Goal: Task Accomplishment & Management: Manage account settings

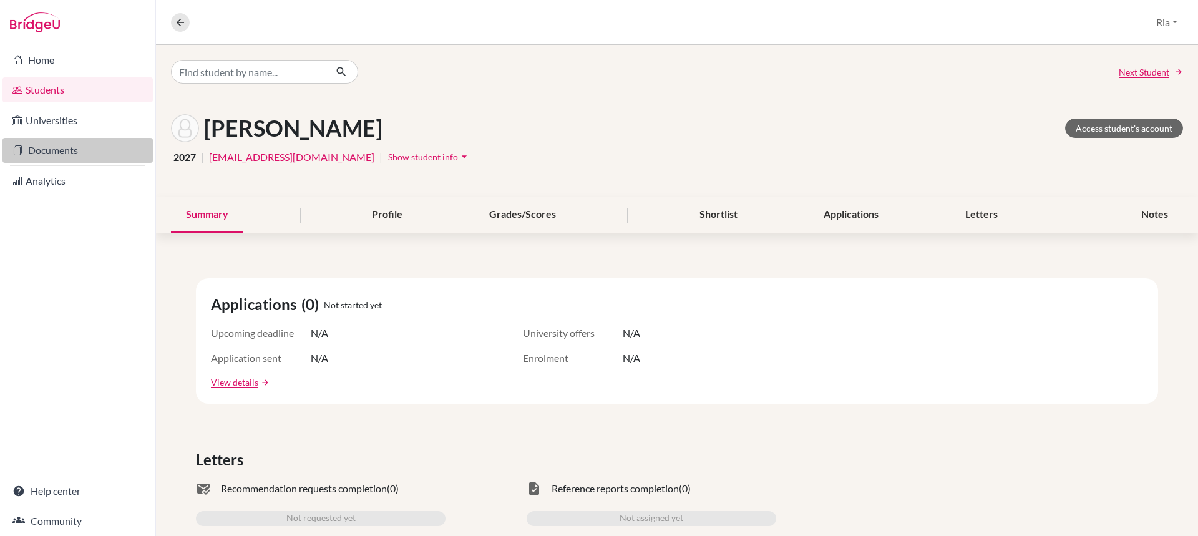
click at [62, 150] on link "Documents" at bounding box center [77, 150] width 150 height 25
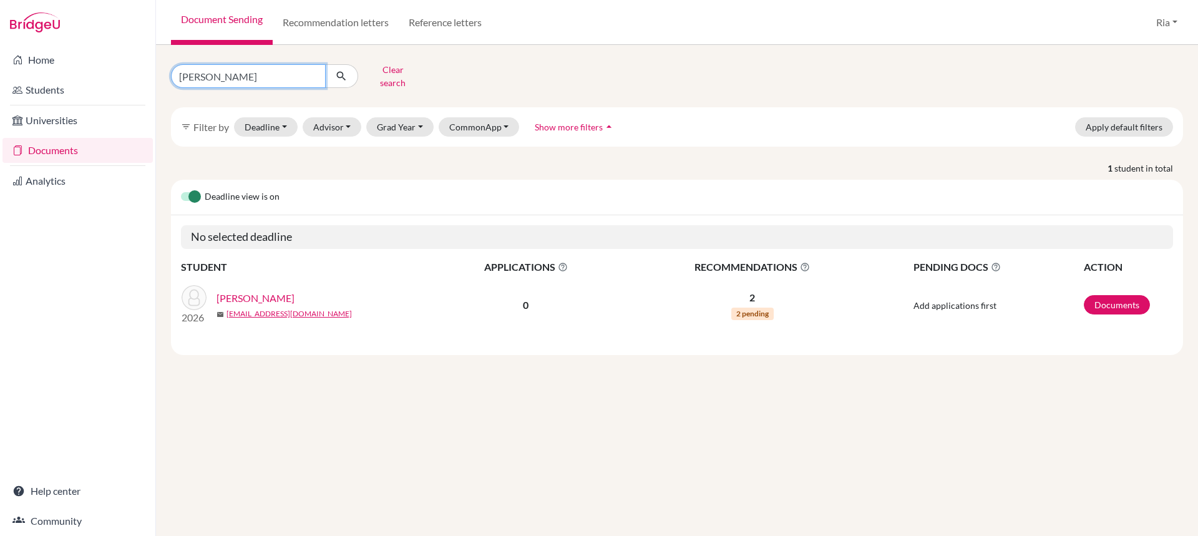
click at [314, 75] on input "nikolas etzio" at bounding box center [248, 76] width 155 height 24
type input "ezekiel"
click button "submit" at bounding box center [341, 76] width 33 height 24
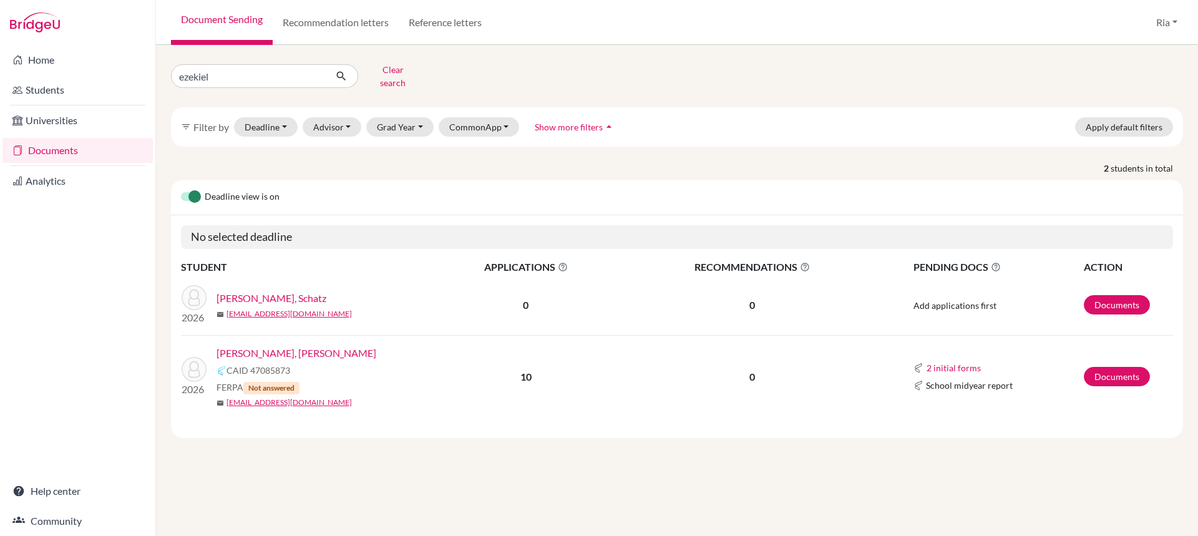
click at [290, 346] on link "[PERSON_NAME], [PERSON_NAME]" at bounding box center [297, 353] width 160 height 15
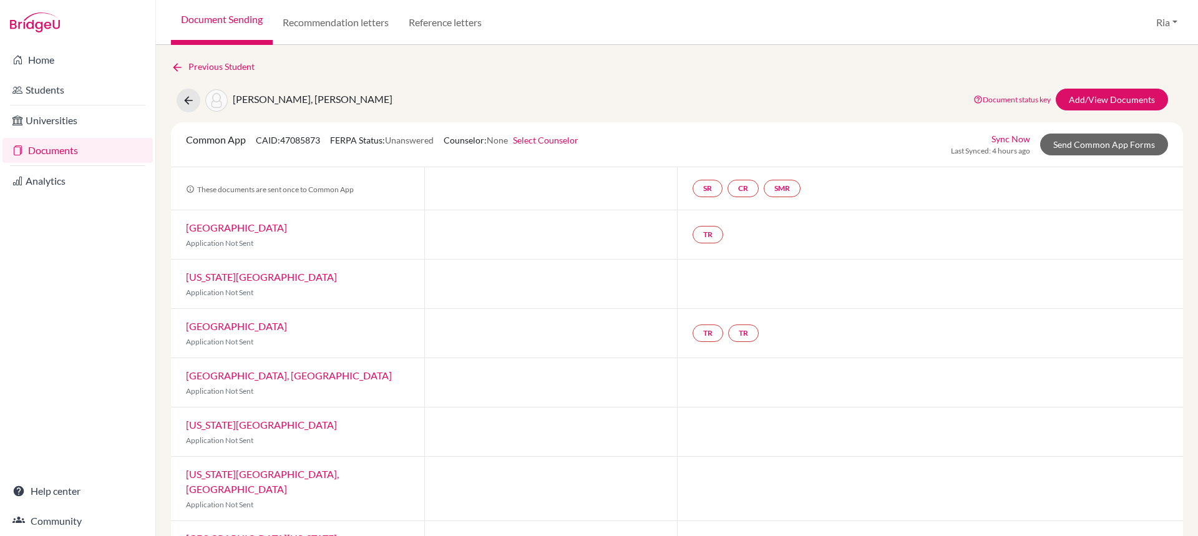
click at [212, 278] on link "[US_STATE][GEOGRAPHIC_DATA]" at bounding box center [261, 277] width 151 height 12
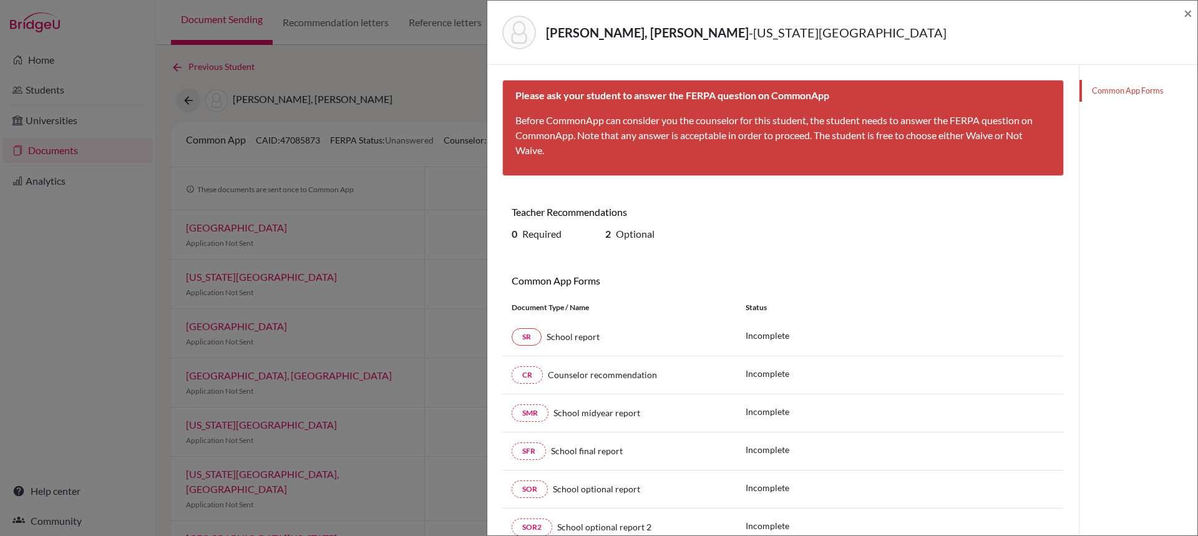
click at [1099, 125] on div "Common App Forms" at bounding box center [1138, 333] width 119 height 536
click at [1118, 90] on link "Common App Forms" at bounding box center [1139, 91] width 118 height 22
click at [410, 89] on div "Shawn Wondo, Ezekiel - New York University × Please ask your student to answer …" at bounding box center [599, 268] width 1198 height 536
click at [1192, 14] on span "×" at bounding box center [1188, 13] width 9 height 18
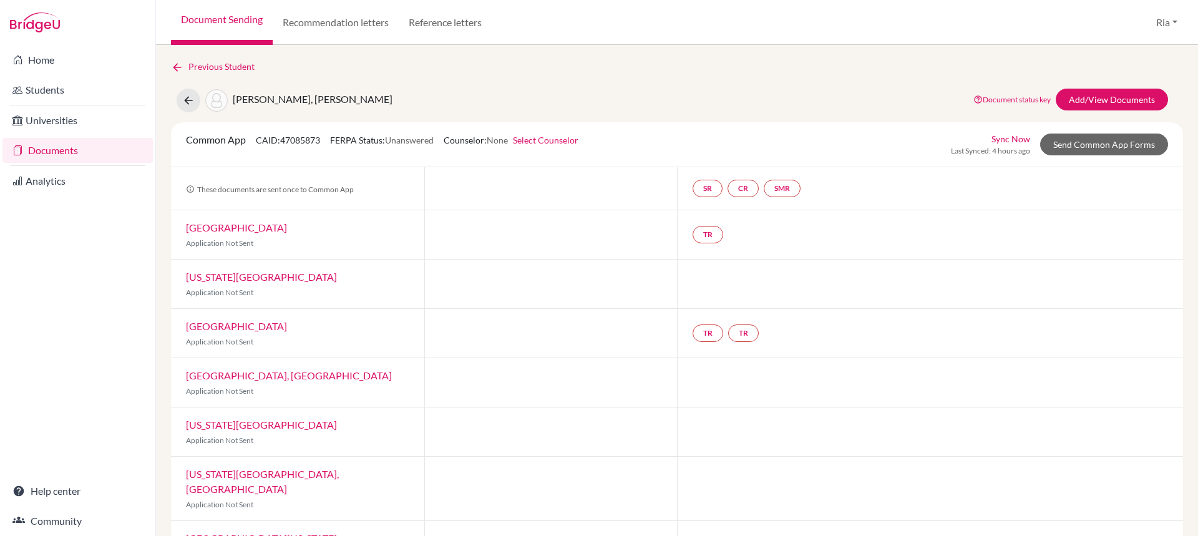
click at [553, 139] on link "Select Counselor" at bounding box center [546, 140] width 66 height 11
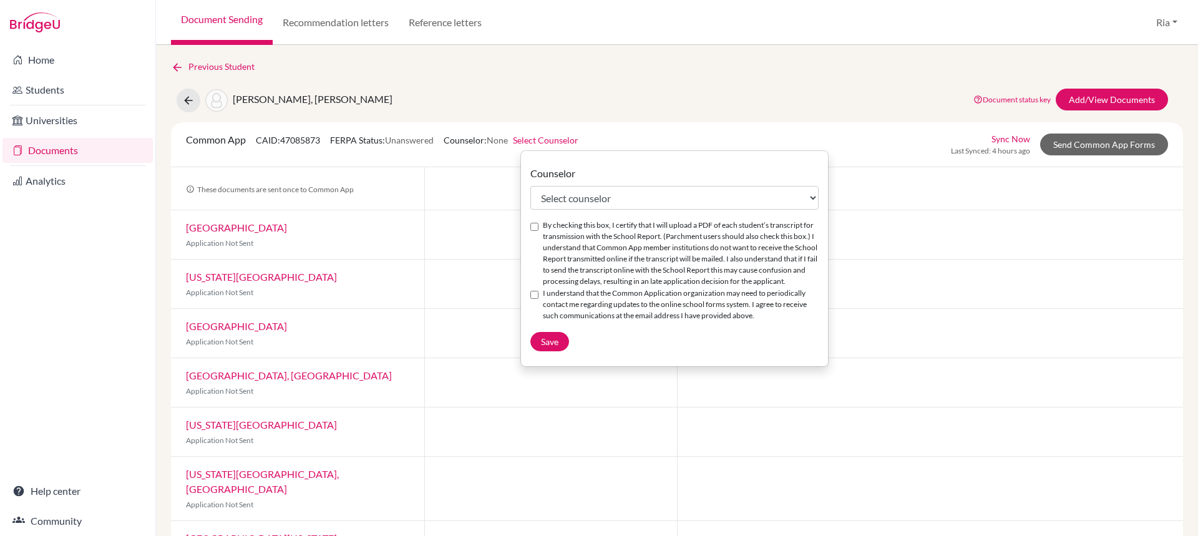
click at [537, 225] on input "By checking this box, I certify that I will upload a PDF of each student’s tran…" at bounding box center [534, 227] width 8 height 8
checkbox input "true"
click at [815, 197] on select "Select counselor Gunawan . Stefanus . Tutik . Cynthia Abdallah Tahta Aksa Dina …" at bounding box center [674, 198] width 288 height 24
select select "65040"
click at [530, 186] on select "Select counselor Gunawan . Stefanus . Tutik . Cynthia Abdallah Tahta Aksa Dina …" at bounding box center [674, 198] width 288 height 24
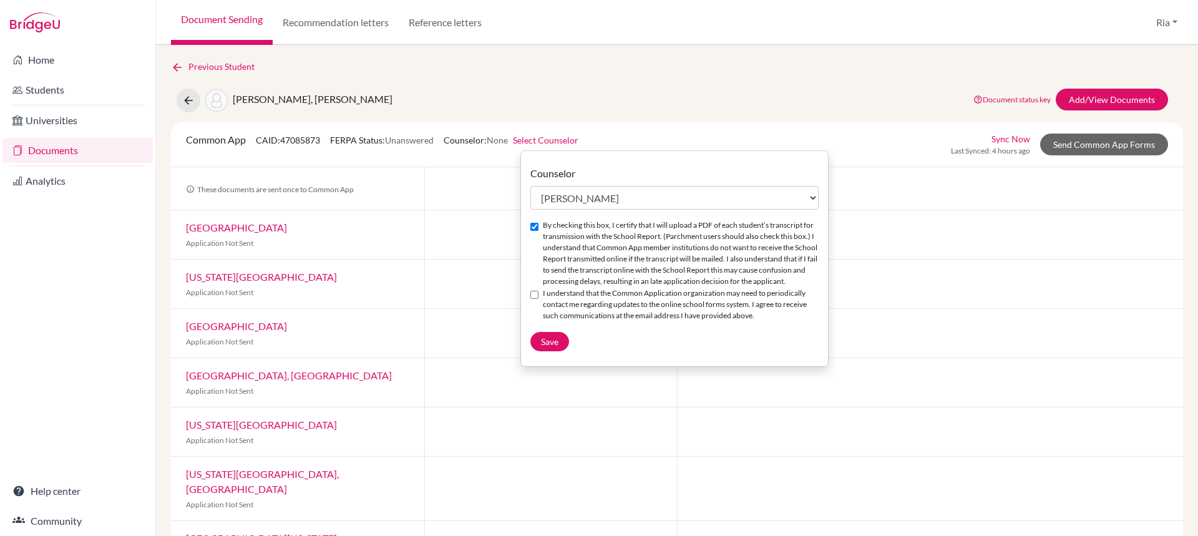
click at [534, 295] on input "I understand that the Common Application organization may need to periodically …" at bounding box center [534, 295] width 8 height 8
checkbox input "true"
click at [547, 333] on button "Save" at bounding box center [549, 341] width 39 height 19
click at [1005, 140] on link "Sync Now" at bounding box center [1011, 138] width 39 height 13
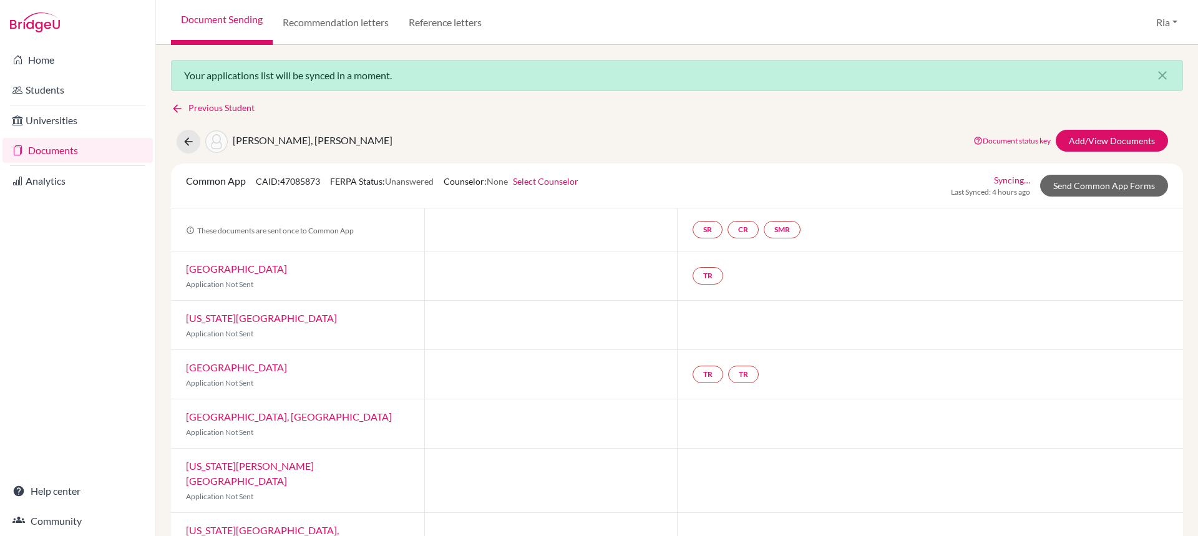
click at [565, 183] on link "Select Counselor" at bounding box center [546, 181] width 66 height 11
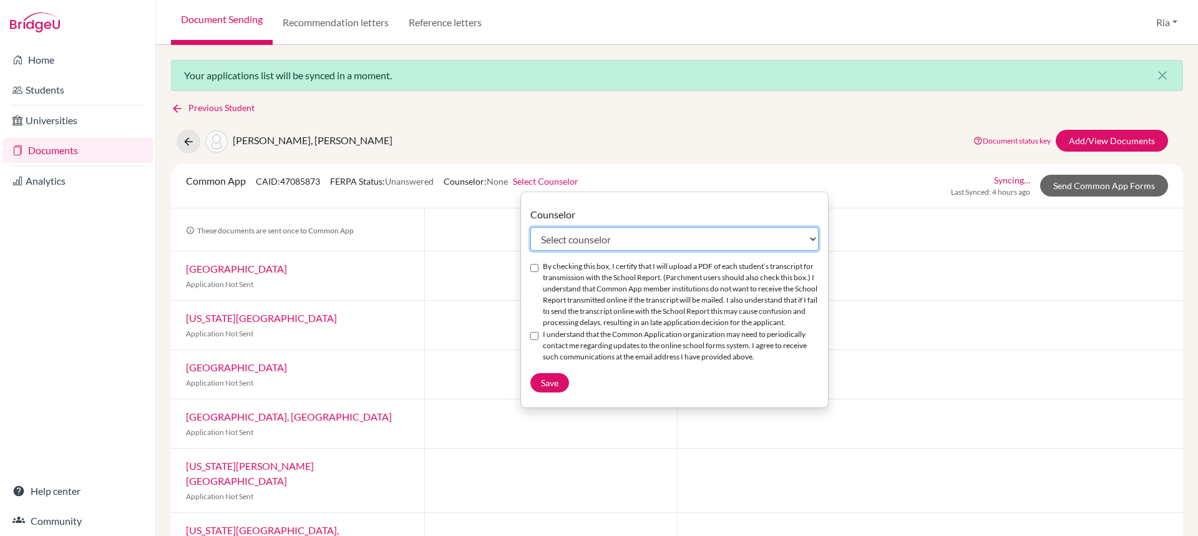
click at [818, 239] on select "Select counselor Gunawan . Stefanus . Tutik . Cynthia Abdallah Tahta Aksa Dina …" at bounding box center [674, 239] width 288 height 24
click at [667, 244] on select "Select counselor Gunawan . Stefanus . Tutik . Cynthia Abdallah Tahta Aksa Dina …" at bounding box center [674, 239] width 288 height 24
select select "65040"
click at [535, 272] on div "By checking this box, I certify that I will upload a PDF of each student’s tran…" at bounding box center [674, 295] width 288 height 68
click at [535, 269] on input "By checking this box, I certify that I will upload a PDF of each student’s tran…" at bounding box center [534, 268] width 8 height 8
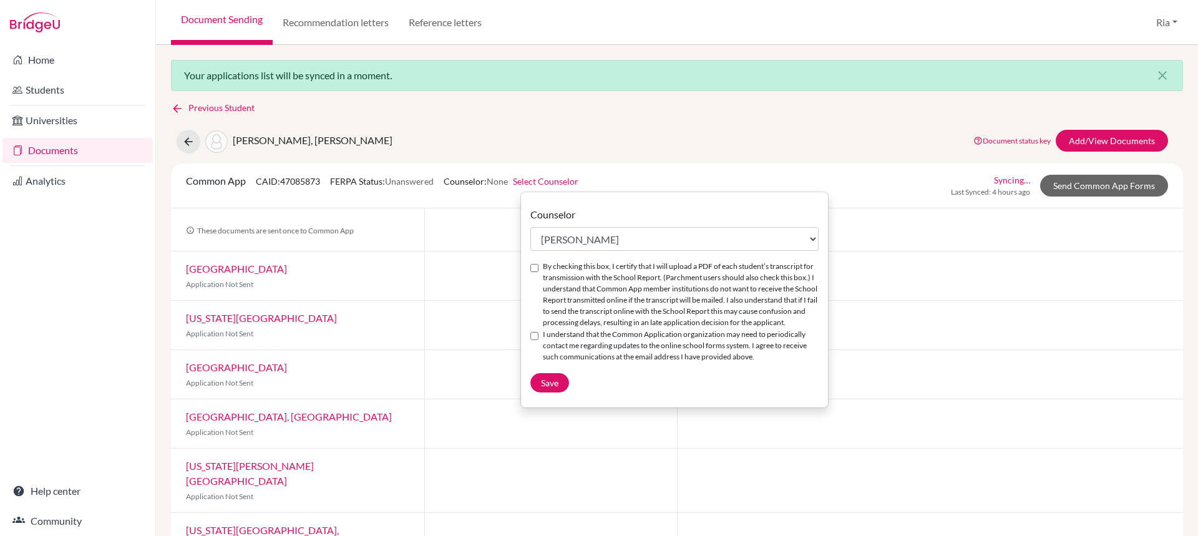
checkbox input "true"
click at [537, 336] on input "I understand that the Common Application organization may need to periodically …" at bounding box center [534, 336] width 8 height 8
checkbox input "true"
click at [549, 386] on span "Save" at bounding box center [549, 383] width 17 height 11
click at [962, 388] on div "TR TR" at bounding box center [930, 374] width 506 height 49
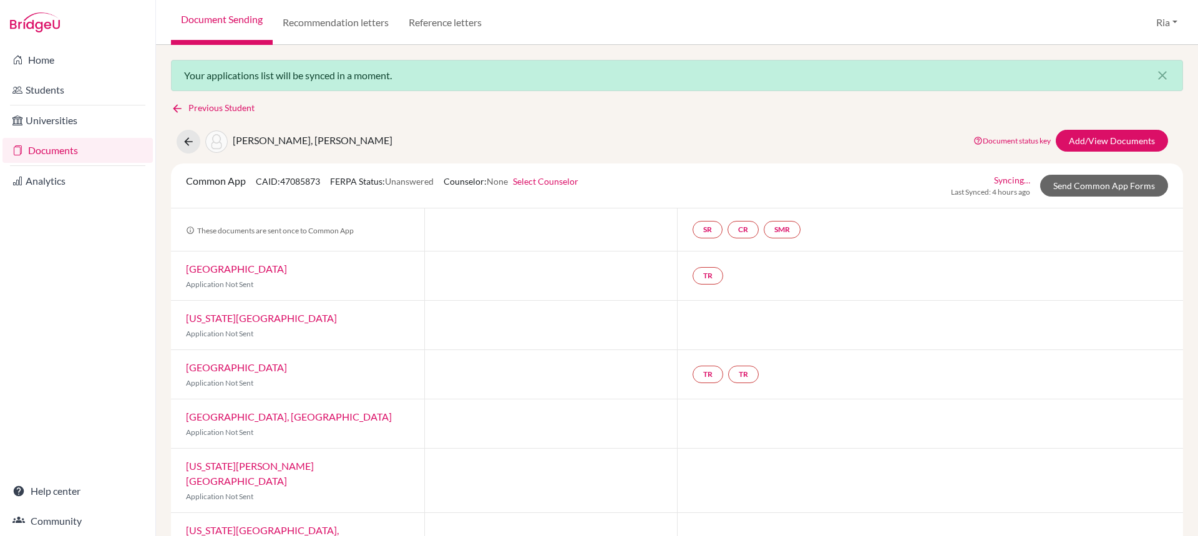
click at [540, 182] on link "Select Counselor" at bounding box center [546, 181] width 66 height 11
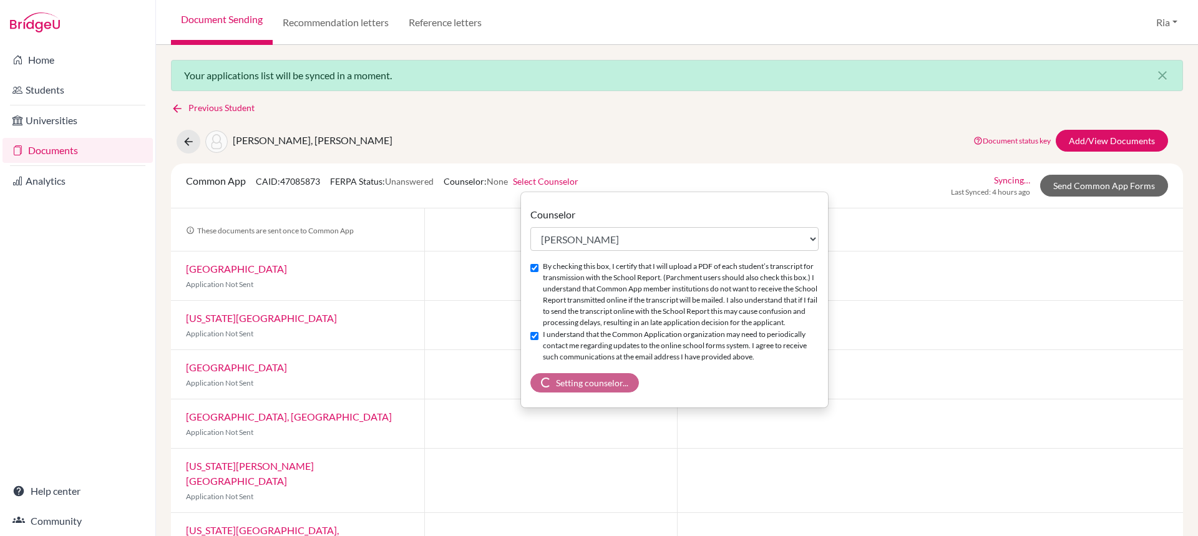
click at [720, 116] on div "Previous Student Shawn Wondo, Ezekiel Document status key TR Requirement. Docum…" at bounding box center [677, 437] width 1012 height 673
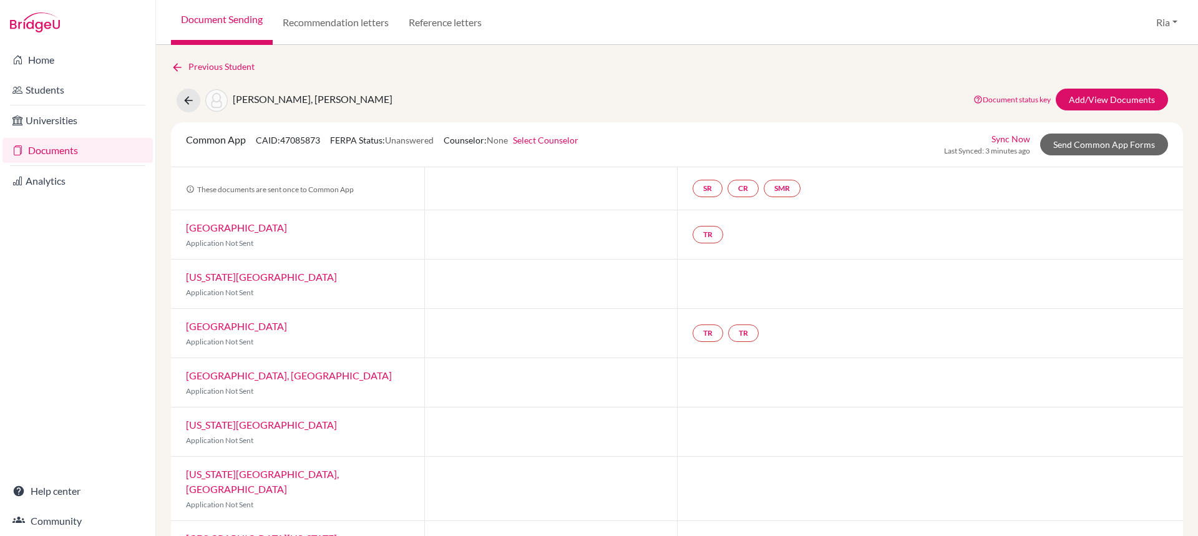
click at [538, 139] on link "Select Counselor" at bounding box center [546, 140] width 66 height 11
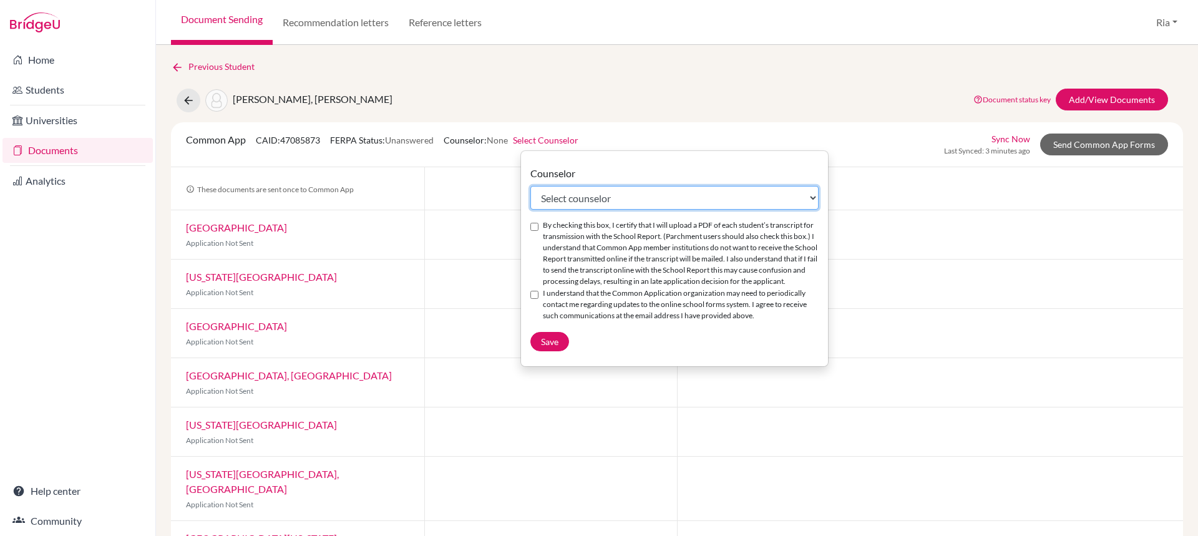
click at [562, 203] on select "Select counselor [PERSON_NAME] . Stefanus . Tutik . [PERSON_NAME] Aksa [PERSON_…" at bounding box center [674, 198] width 288 height 24
select select "65040"
click at [530, 186] on select "Select counselor [PERSON_NAME] . Stefanus . Tutik . [PERSON_NAME] Aksa [PERSON_…" at bounding box center [674, 198] width 288 height 24
click at [533, 227] on input "By checking this box, I certify that I will upload a PDF of each student’s tran…" at bounding box center [534, 227] width 8 height 8
checkbox input "true"
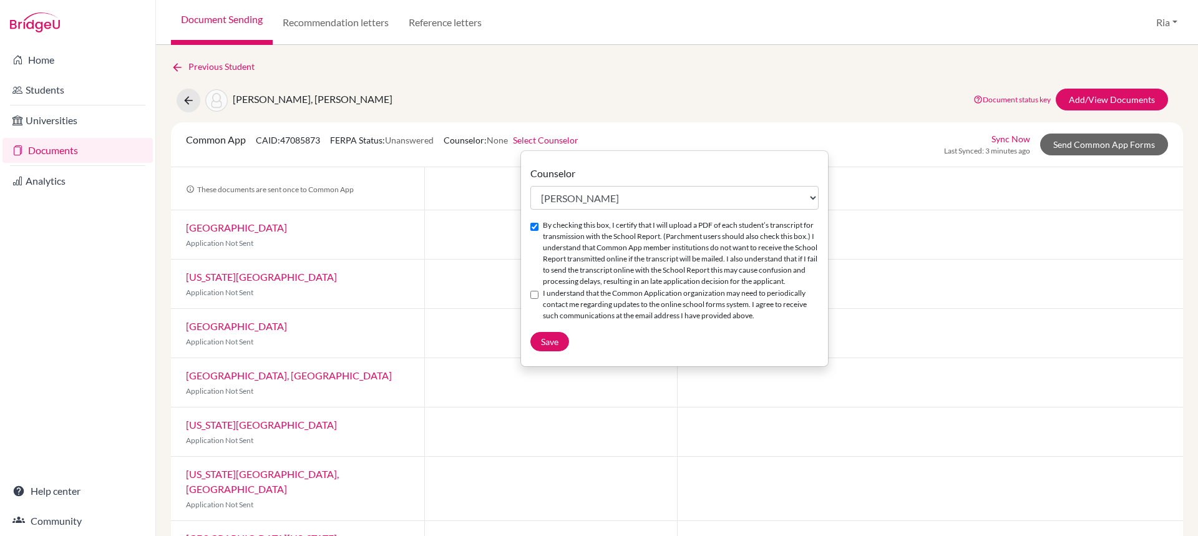
click at [533, 295] on input "I understand that the Common Application organization may need to periodically …" at bounding box center [534, 295] width 8 height 8
checkbox input "true"
click at [557, 337] on span "Save" at bounding box center [549, 341] width 17 height 11
click at [789, 83] on div "Previous Student Shawn Wondo, Ezekiel Document status key TR Requirement. Docum…" at bounding box center [677, 389] width 1012 height 658
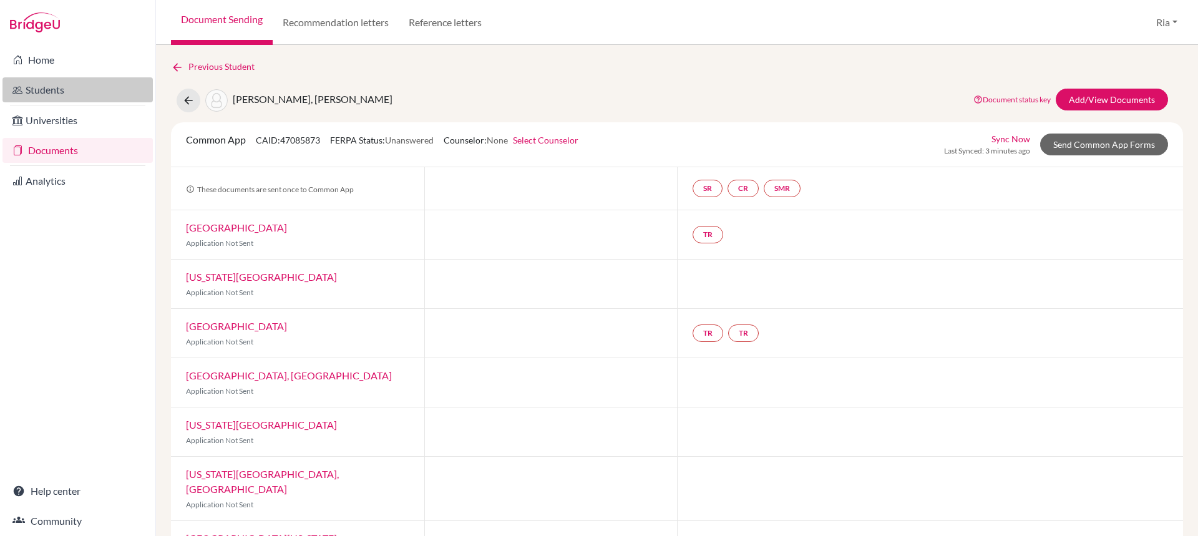
click at [39, 87] on link "Students" at bounding box center [77, 89] width 150 height 25
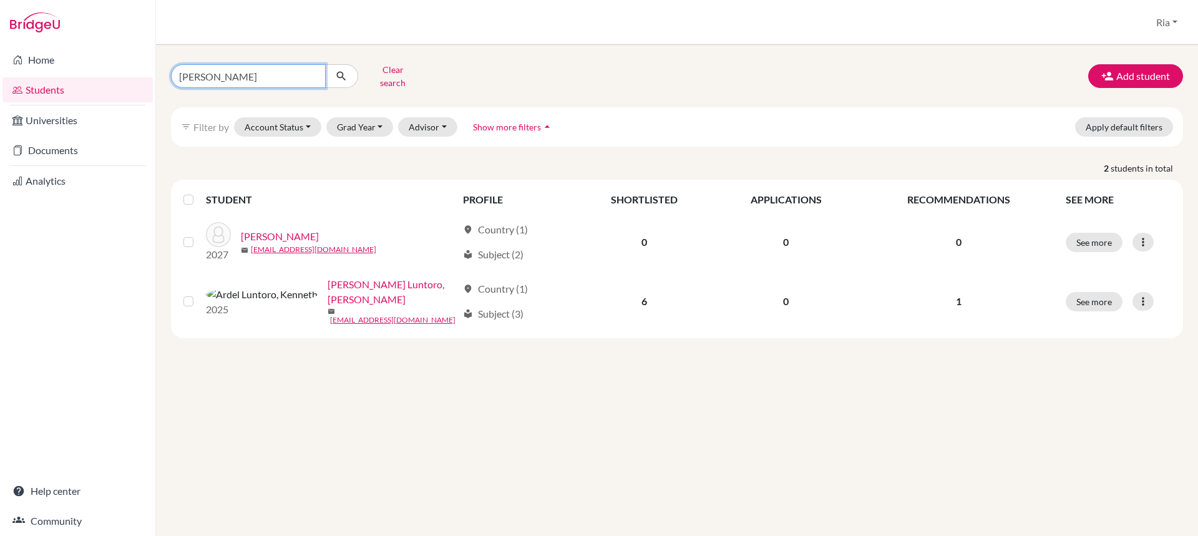
click at [313, 71] on input "KENNETH A" at bounding box center [248, 76] width 155 height 24
type input "ezekiel"
click button "submit" at bounding box center [341, 76] width 33 height 24
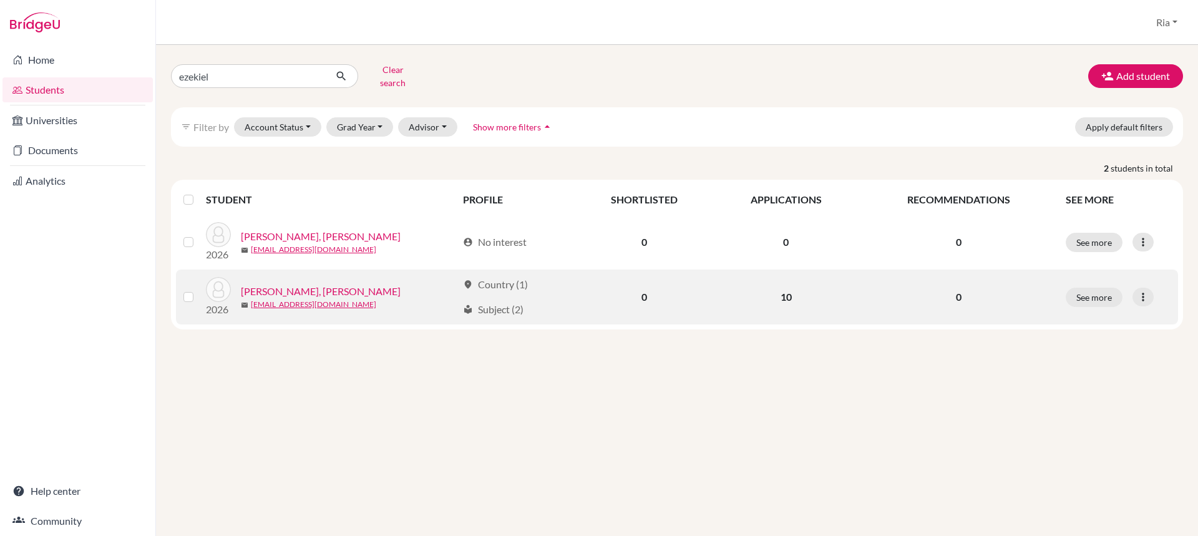
click at [319, 284] on link "[PERSON_NAME], [PERSON_NAME]" at bounding box center [321, 291] width 160 height 15
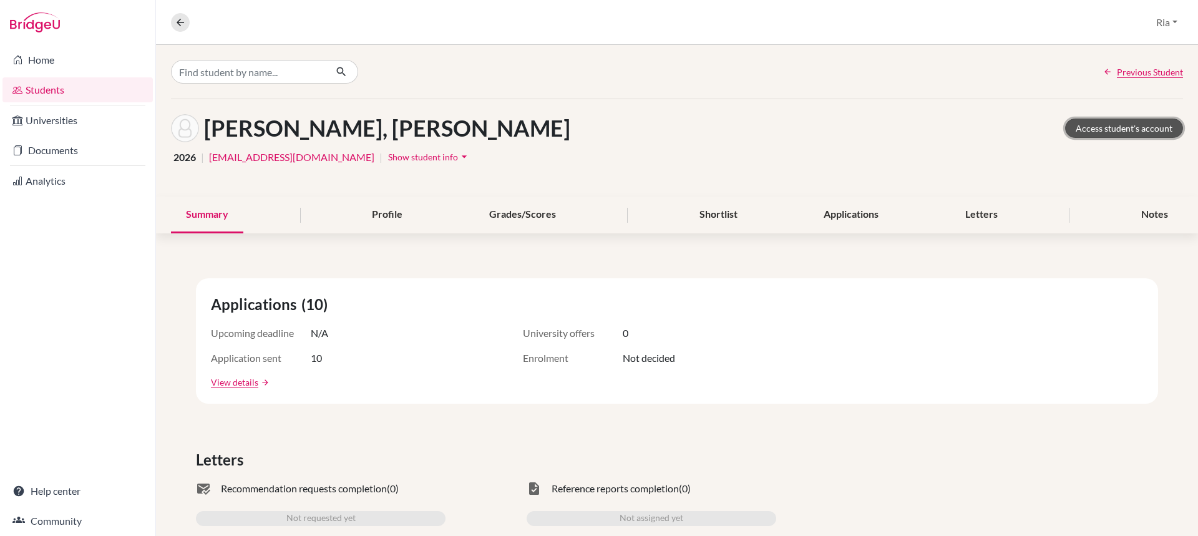
click at [1093, 127] on link "Access student's account" at bounding box center [1124, 128] width 118 height 19
click at [409, 157] on span "Show student info" at bounding box center [423, 157] width 70 height 11
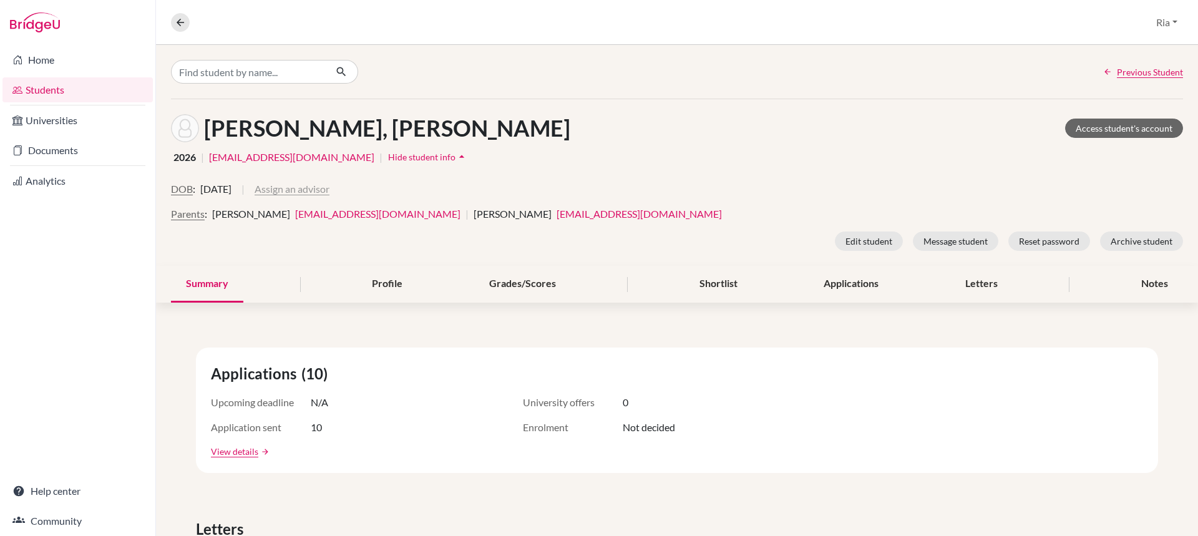
click at [318, 192] on button "Assign an advisor" at bounding box center [292, 189] width 75 height 15
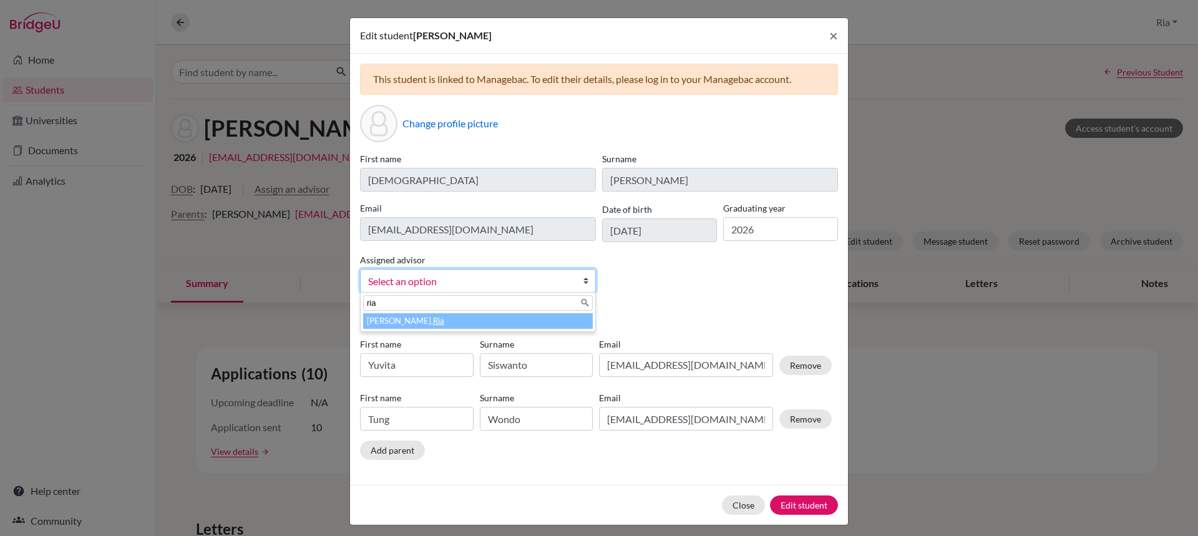
type input "ria"
click at [372, 321] on li "Chandra, Ria" at bounding box center [478, 321] width 230 height 16
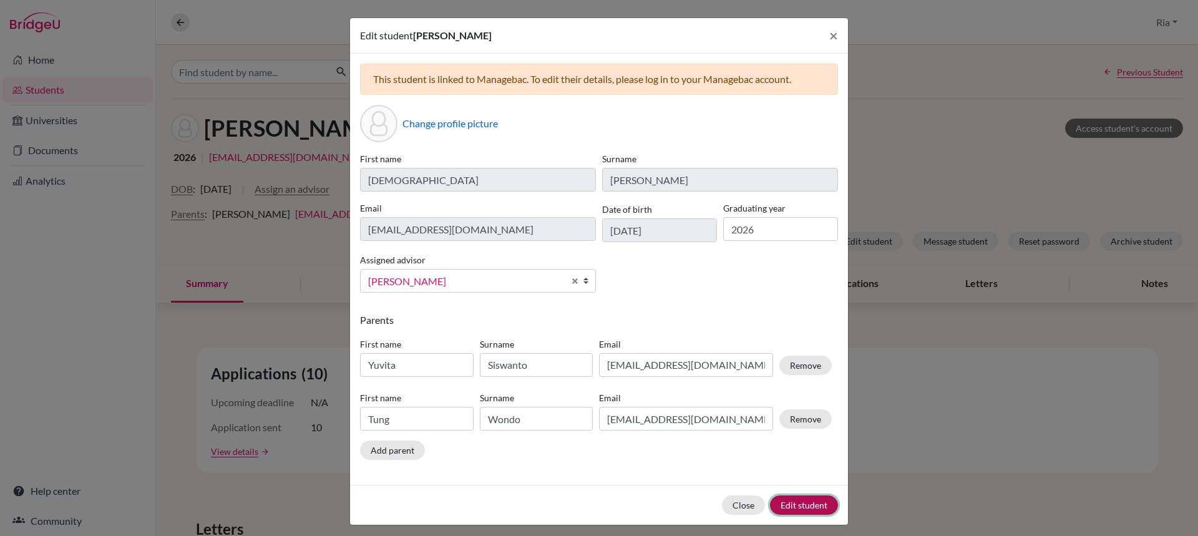
click at [803, 506] on button "Edit student" at bounding box center [804, 504] width 68 height 19
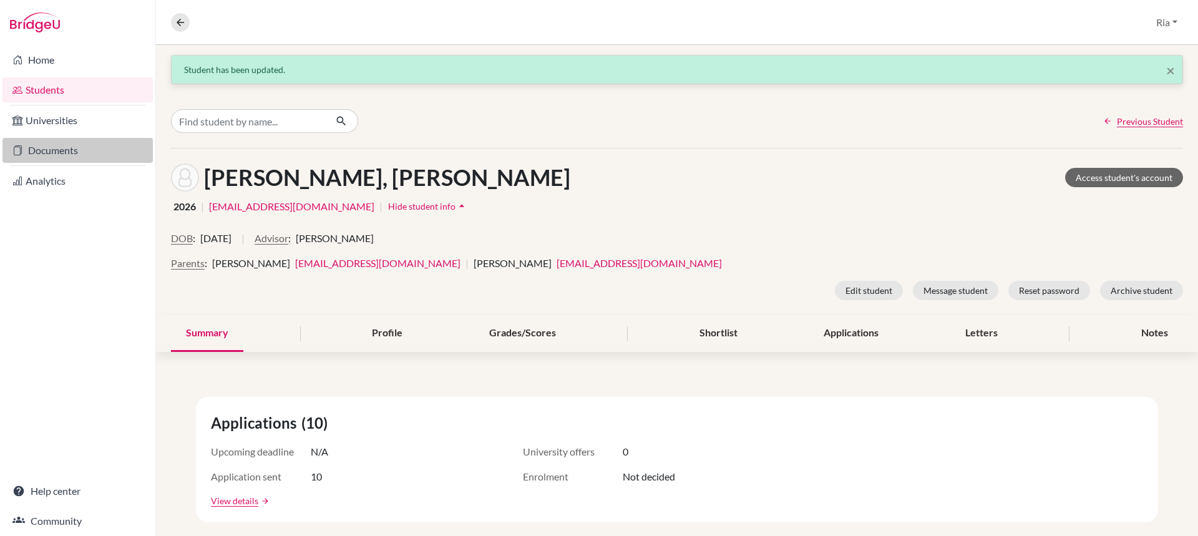
click at [62, 149] on link "Documents" at bounding box center [77, 150] width 150 height 25
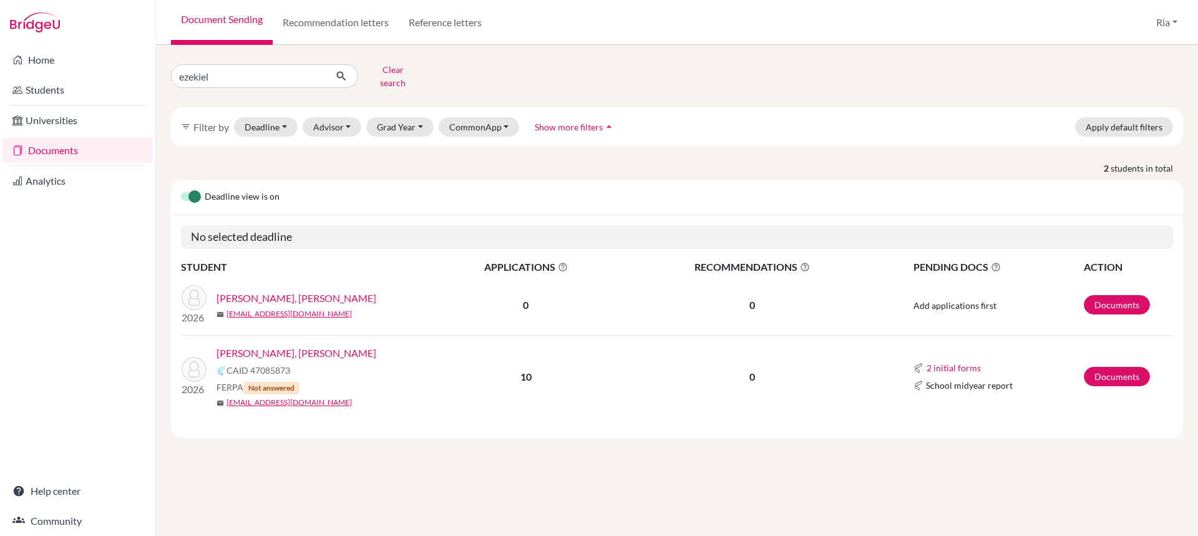
click at [271, 346] on link "[PERSON_NAME], [PERSON_NAME]" at bounding box center [297, 353] width 160 height 15
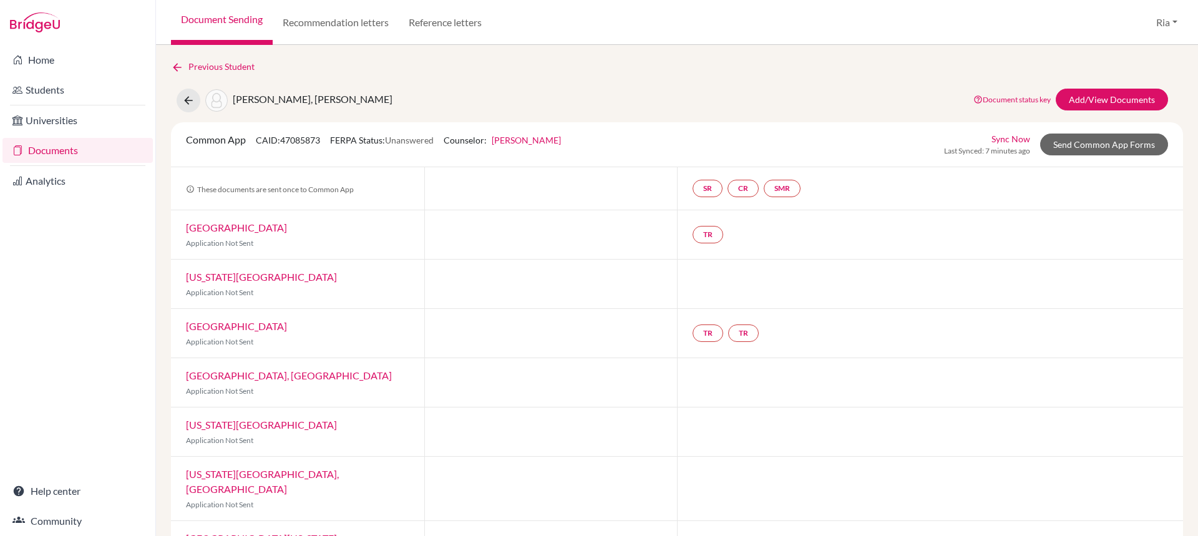
click at [241, 279] on link "[US_STATE][GEOGRAPHIC_DATA]" at bounding box center [261, 277] width 151 height 12
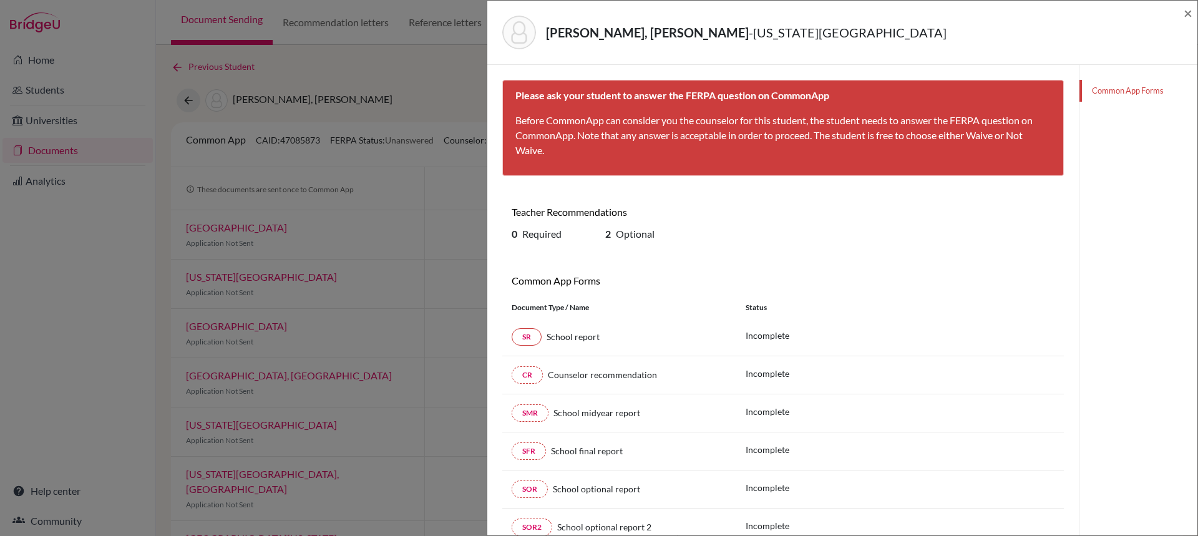
click at [91, 275] on div "[PERSON_NAME], Ezekiel - [US_STATE][GEOGRAPHIC_DATA] × Please ask your student …" at bounding box center [599, 268] width 1198 height 536
click at [1189, 16] on span "×" at bounding box center [1188, 13] width 9 height 18
